Goal: Information Seeking & Learning: Find specific fact

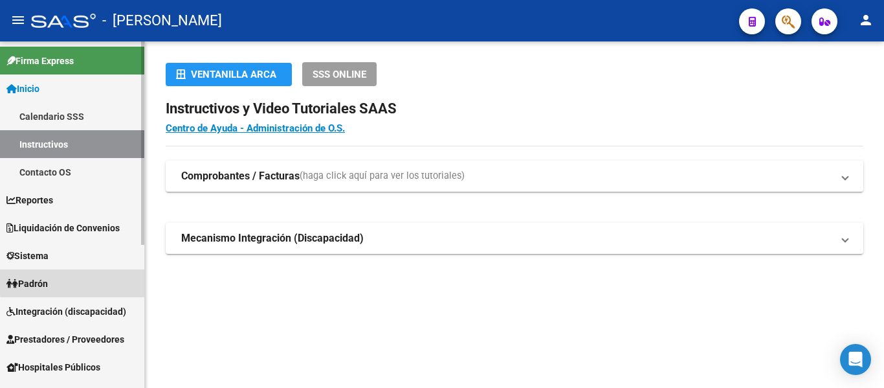
click at [118, 283] on link "Padrón" at bounding box center [72, 283] width 144 height 28
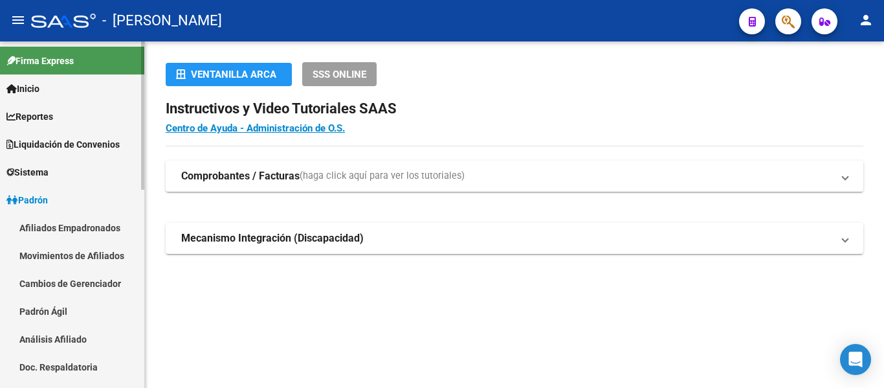
scroll to position [194, 0]
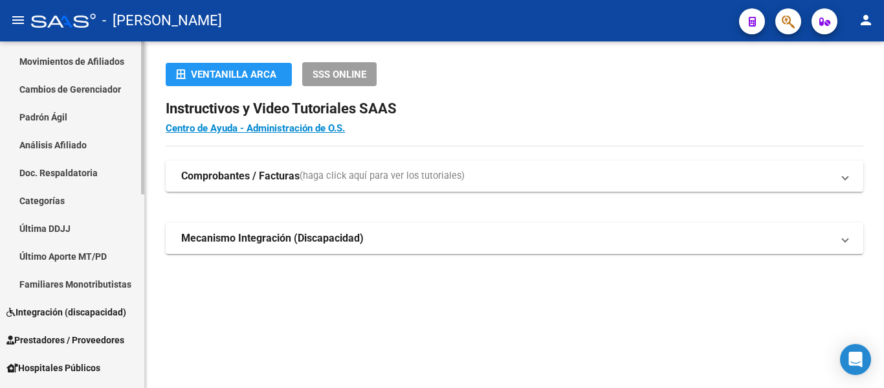
click at [87, 109] on link "Padrón Ágil" at bounding box center [72, 117] width 144 height 28
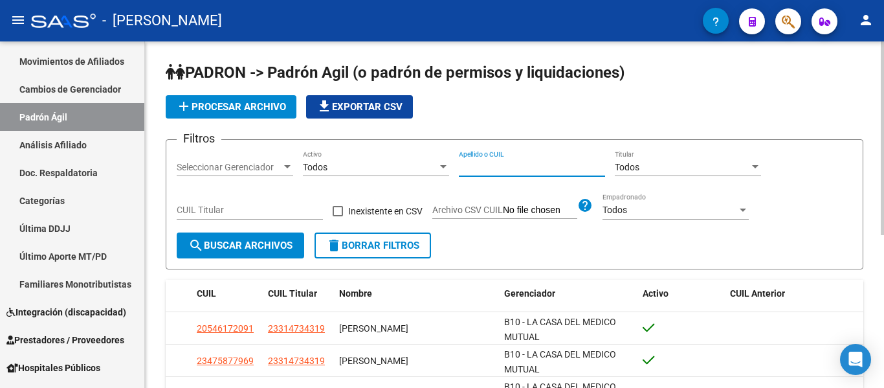
click at [490, 164] on input "Apellido o CUIL" at bounding box center [532, 167] width 146 height 11
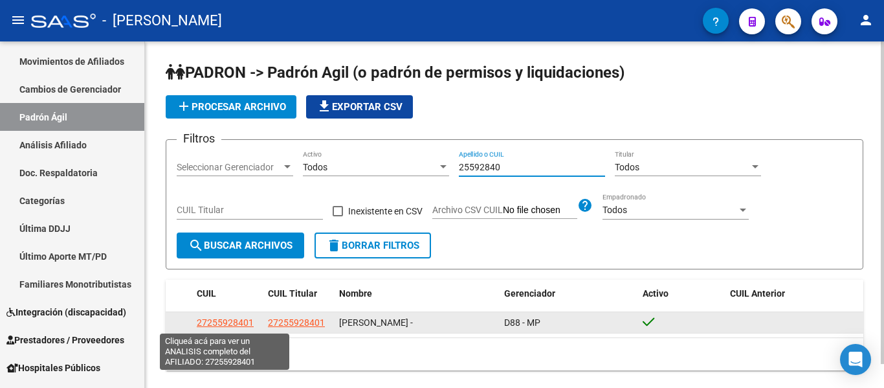
type input "25592840"
click at [208, 322] on span "27255928401" at bounding box center [225, 322] width 57 height 10
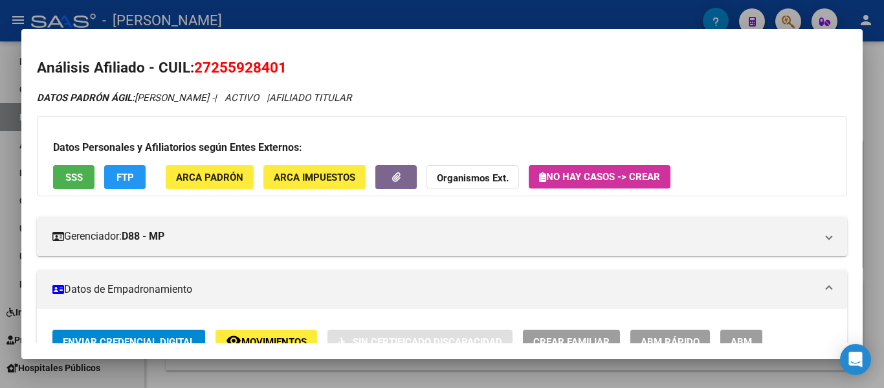
drag, startPoint x: 196, startPoint y: 65, endPoint x: 286, endPoint y: 61, distance: 90.0
click at [286, 61] on span "27255928401" at bounding box center [240, 67] width 93 height 17
copy span "27255928401"
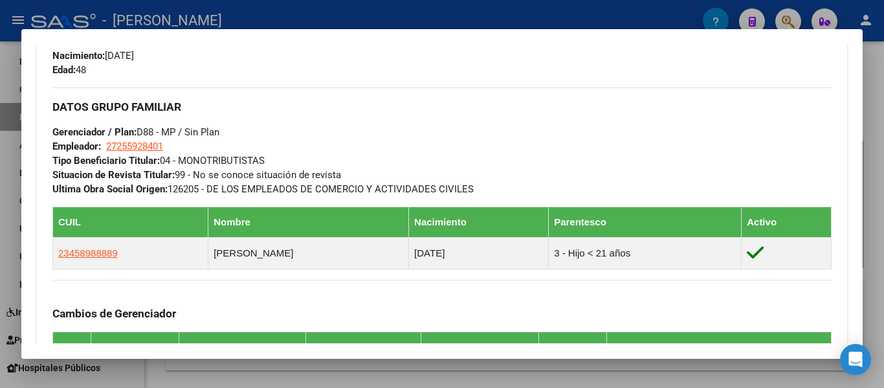
scroll to position [583, 0]
